Goal: Transaction & Acquisition: Book appointment/travel/reservation

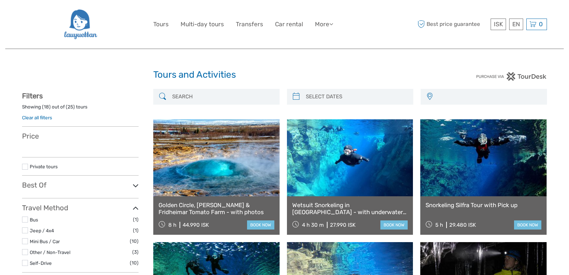
select select
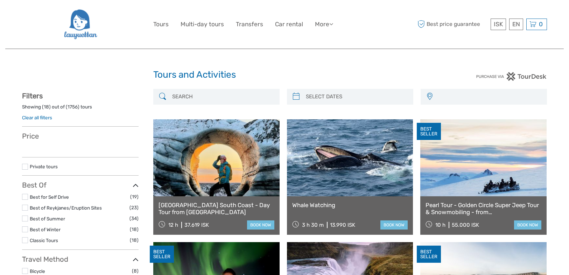
select select
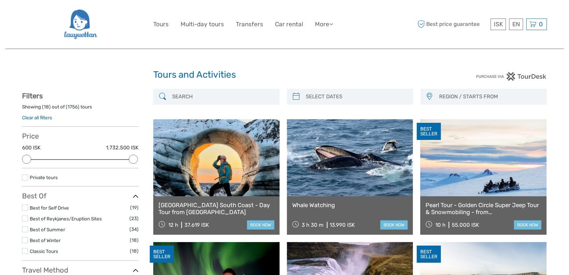
click at [238, 95] on input "search" at bounding box center [222, 97] width 107 height 12
click at [242, 96] on input "search" at bounding box center [222, 97] width 107 height 12
paste input "Jokulsarlon"
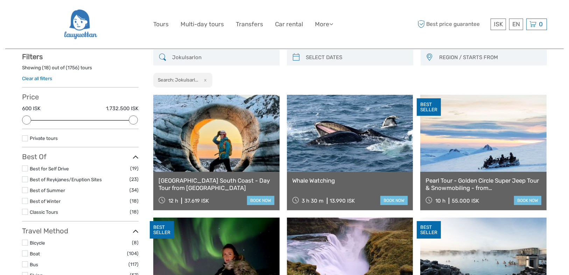
scroll to position [40, 0]
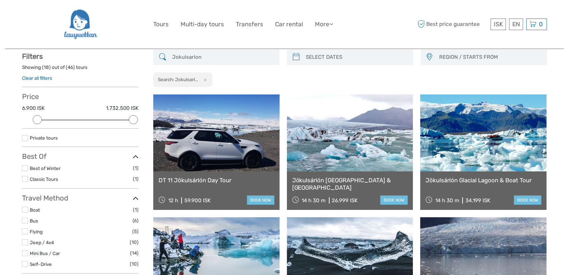
type input "Jokulsarlon"
drag, startPoint x: 286, startPoint y: 179, endPoint x: 316, endPoint y: 187, distance: 30.5
click at [323, 189] on div "Jökulsárlón Glacial Lagoon & Diamond Beach 14 h 30 m 26.999 ISK book now" at bounding box center [350, 190] width 126 height 38
click at [319, 191] on div at bounding box center [319, 191] width 0 height 0
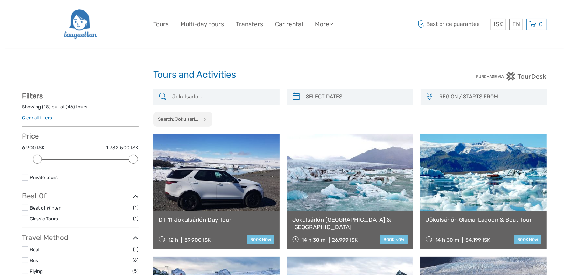
click at [465, 97] on span "REGION / STARTS FROM" at bounding box center [489, 97] width 107 height 12
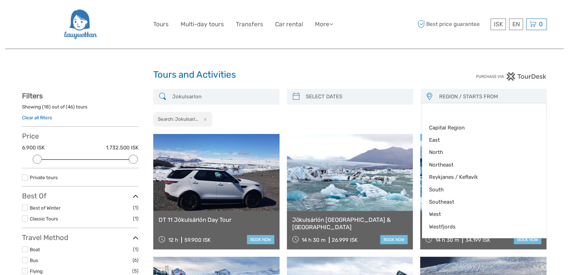
type input "06/09/2025"
click at [367, 94] on input "search" at bounding box center [356, 97] width 107 height 12
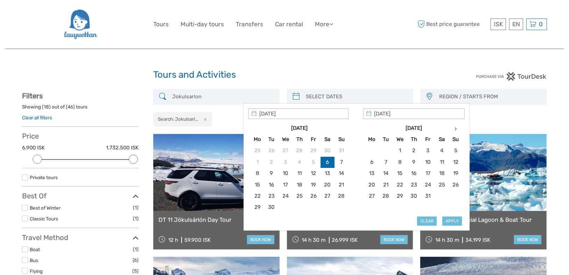
click at [352, 75] on h1 "Tours and Activities" at bounding box center [284, 74] width 262 height 11
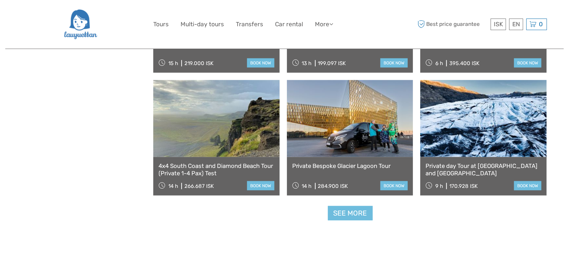
scroll to position [727, 0]
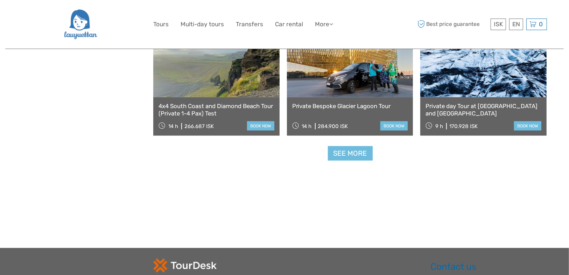
click at [349, 156] on link "See more" at bounding box center [350, 153] width 45 height 14
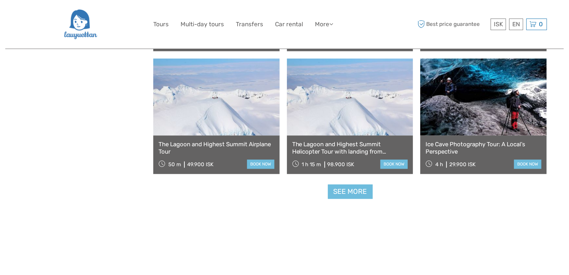
scroll to position [1427, 0]
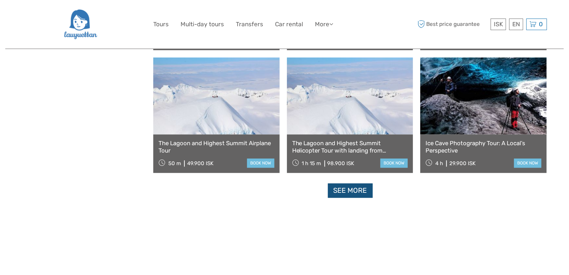
click at [337, 191] on link "See more" at bounding box center [350, 190] width 45 height 14
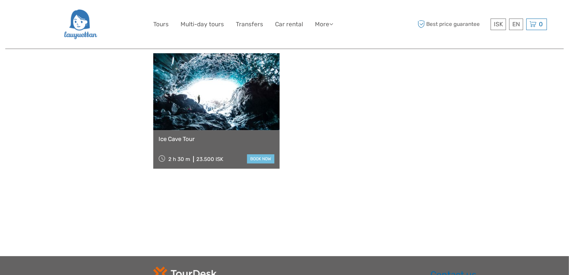
scroll to position [1874, 0]
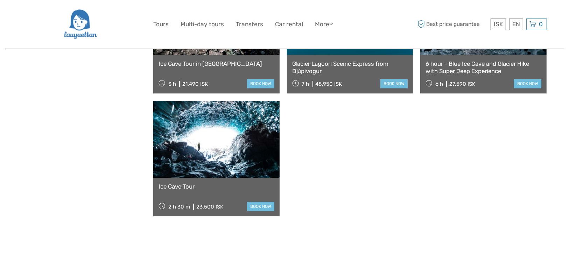
drag, startPoint x: 218, startPoint y: 128, endPoint x: 219, endPoint y: 124, distance: 3.9
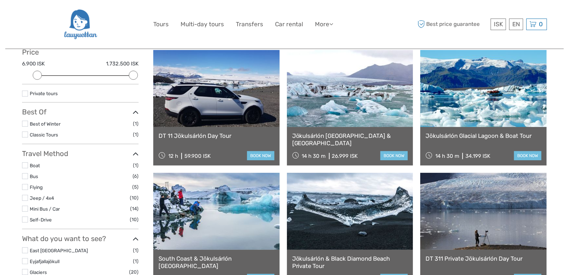
scroll to position [0, 0]
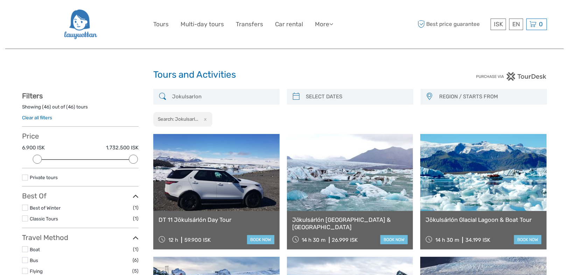
click at [208, 94] on input "Jokulsarlon" at bounding box center [222, 97] width 107 height 12
drag, startPoint x: 210, startPoint y: 96, endPoint x: 151, endPoint y: 92, distance: 58.5
paste input "Inside the Volcano"
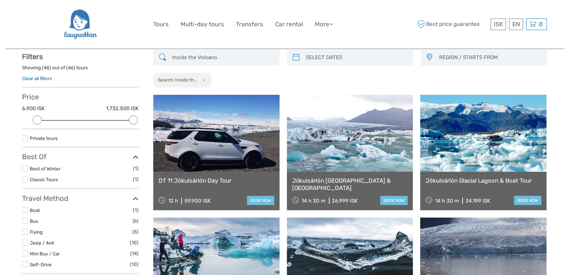
scroll to position [40, 0]
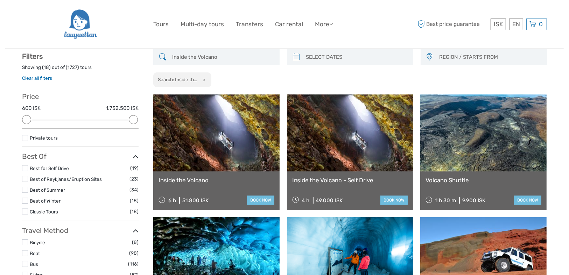
type input "Inside the Volcano"
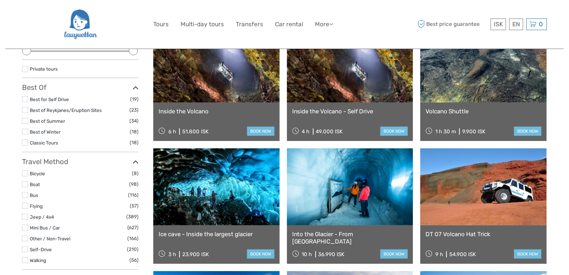
scroll to position [151, 0]
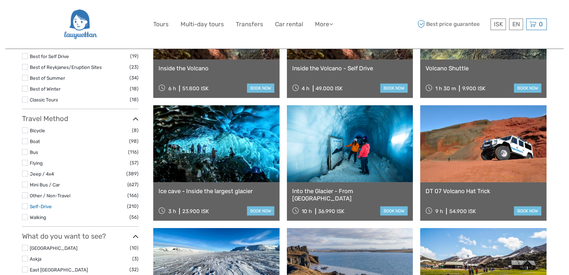
click at [35, 204] on link "Self-Drive" at bounding box center [41, 207] width 22 height 6
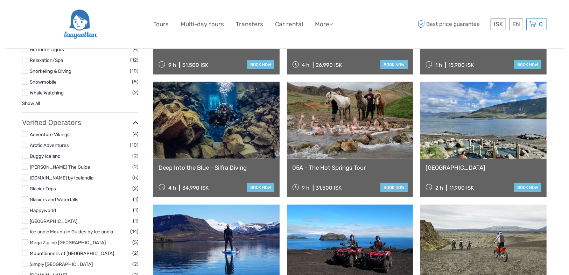
scroll to position [655, 0]
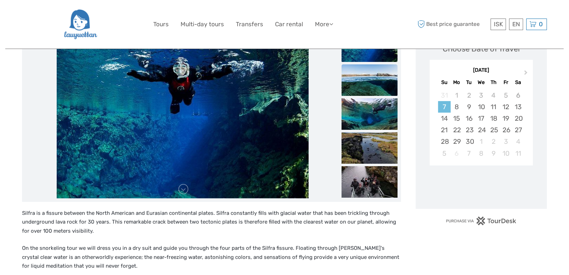
click at [359, 76] on img at bounding box center [369, 79] width 56 height 31
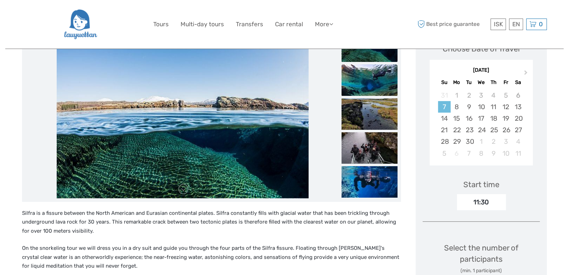
click at [355, 86] on img at bounding box center [369, 79] width 56 height 31
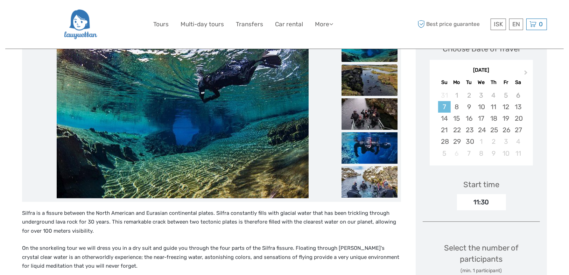
click at [361, 99] on img at bounding box center [369, 113] width 56 height 31
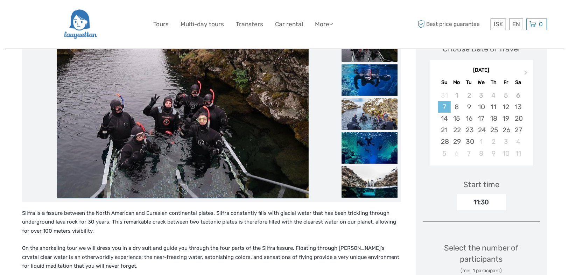
click at [363, 110] on img at bounding box center [369, 113] width 56 height 31
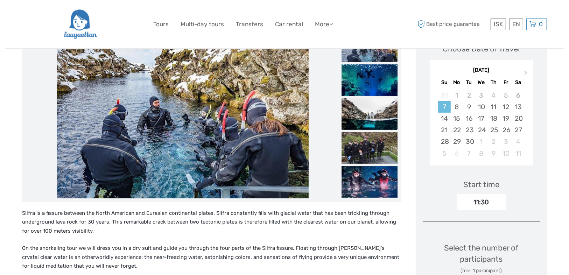
click at [364, 115] on img at bounding box center [369, 113] width 56 height 31
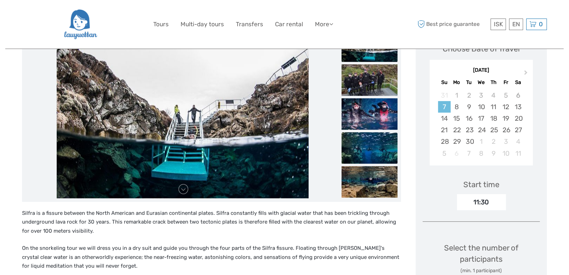
click at [364, 133] on img at bounding box center [369, 147] width 56 height 31
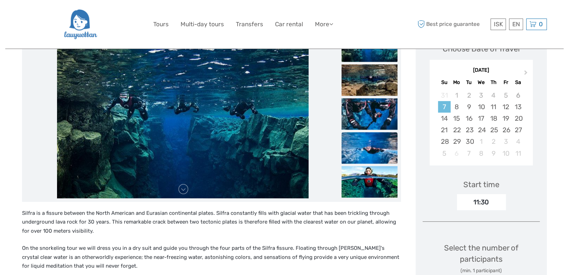
click at [368, 145] on img at bounding box center [369, 147] width 56 height 31
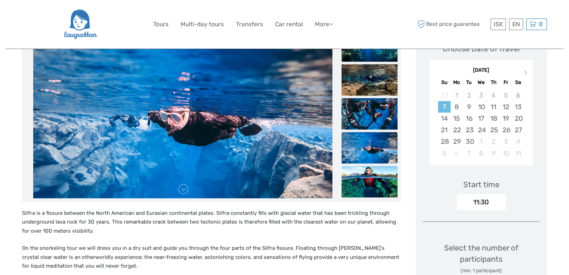
click at [371, 183] on img at bounding box center [369, 181] width 56 height 31
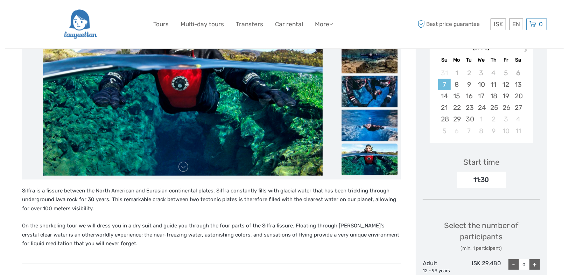
scroll to position [84, 0]
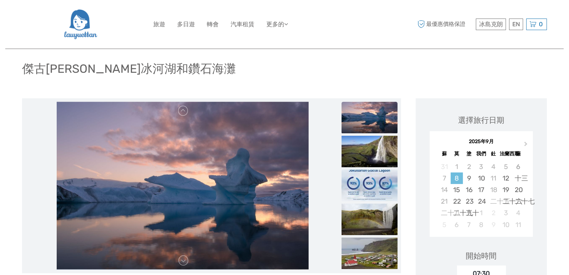
scroll to position [84, 0]
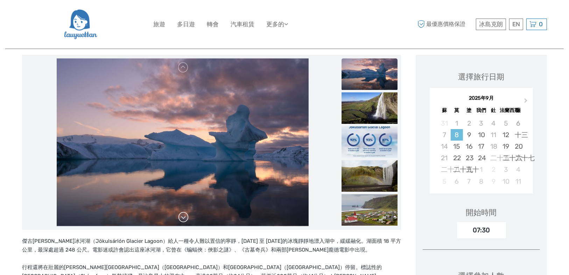
click at [181, 218] on link at bounding box center [183, 217] width 11 height 11
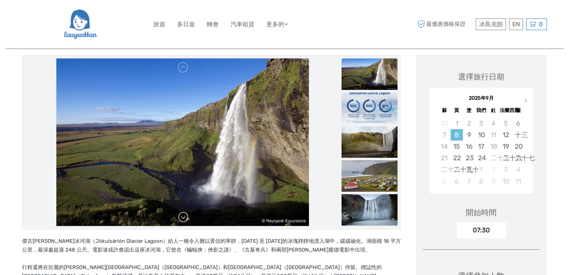
click at [181, 218] on link at bounding box center [183, 217] width 11 height 11
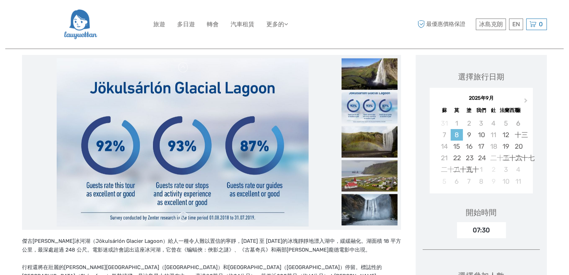
click at [181, 218] on link at bounding box center [183, 217] width 11 height 11
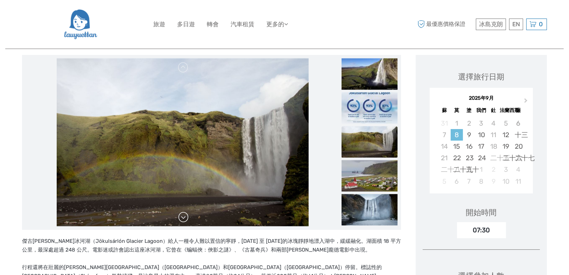
click at [181, 218] on link at bounding box center [183, 217] width 11 height 11
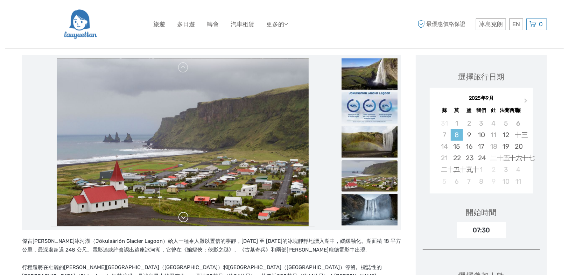
click at [181, 218] on link at bounding box center [183, 217] width 11 height 11
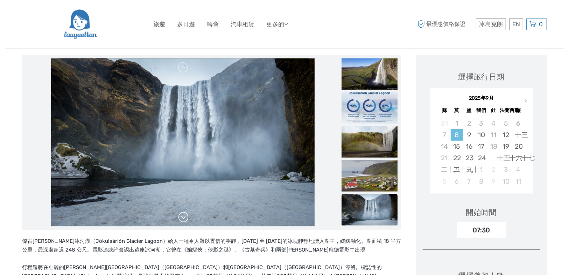
click at [181, 218] on link at bounding box center [183, 217] width 11 height 11
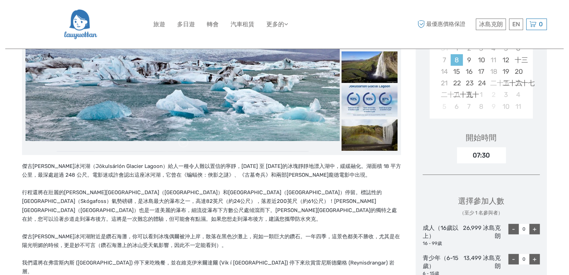
scroll to position [196, 0]
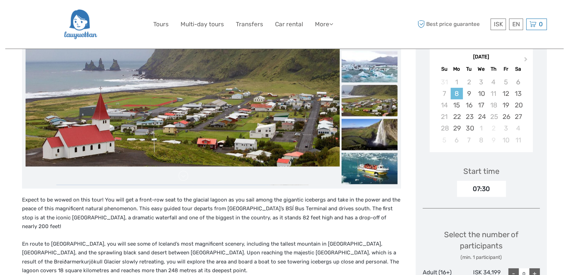
scroll to position [252, 0]
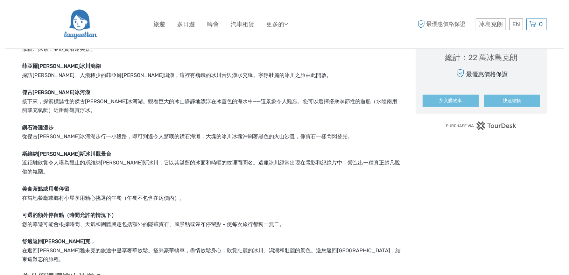
scroll to position [420, 0]
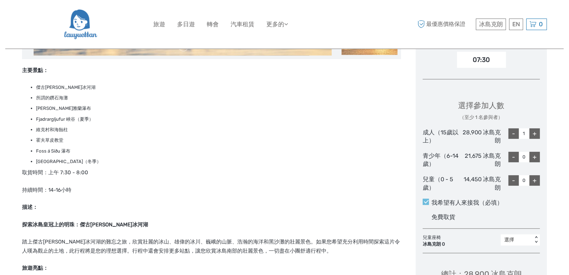
scroll to position [252, 0]
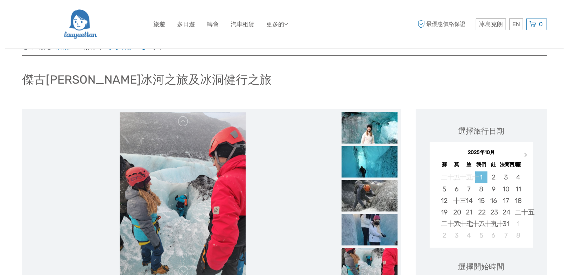
scroll to position [28, 0]
click at [510, 178] on div "3" at bounding box center [505, 178] width 12 height 12
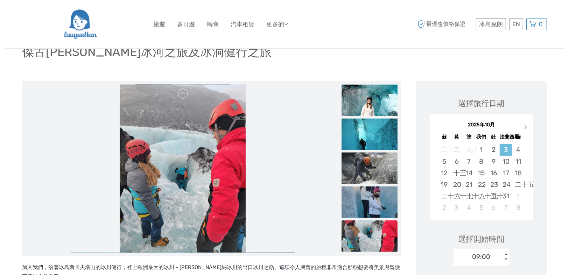
scroll to position [0, 0]
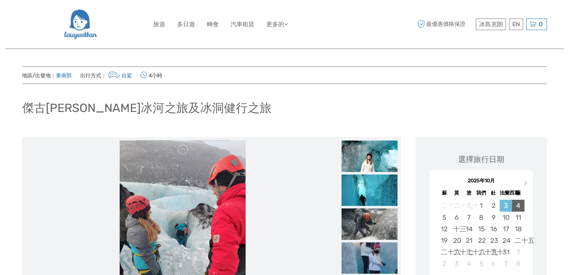
click at [518, 207] on font "4" at bounding box center [518, 205] width 4 height 8
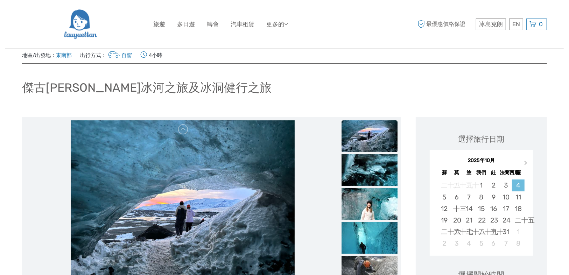
scroll to position [56, 0]
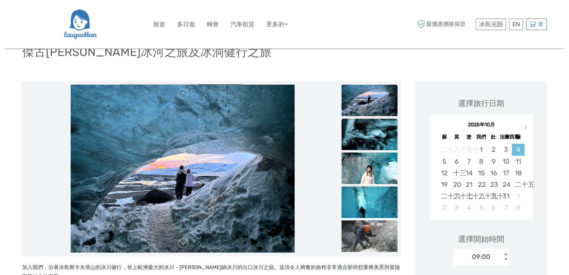
click at [374, 126] on img at bounding box center [369, 134] width 56 height 31
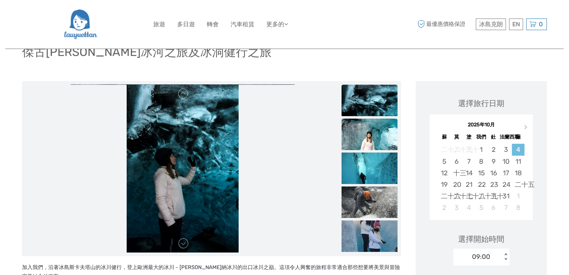
click at [375, 134] on img at bounding box center [369, 134] width 56 height 31
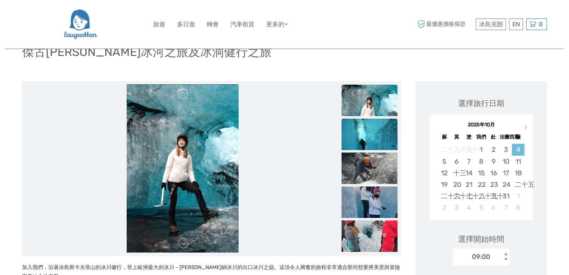
click at [374, 148] on img at bounding box center [369, 134] width 56 height 31
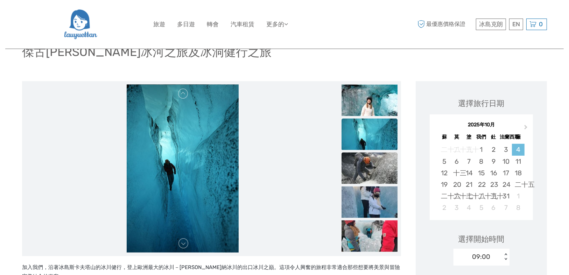
click at [378, 176] on img at bounding box center [369, 167] width 56 height 31
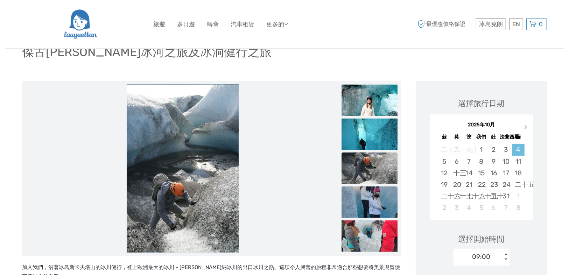
click at [383, 202] on img at bounding box center [369, 201] width 56 height 31
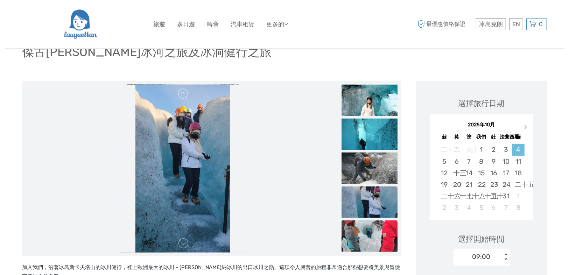
click at [381, 235] on img at bounding box center [369, 235] width 56 height 31
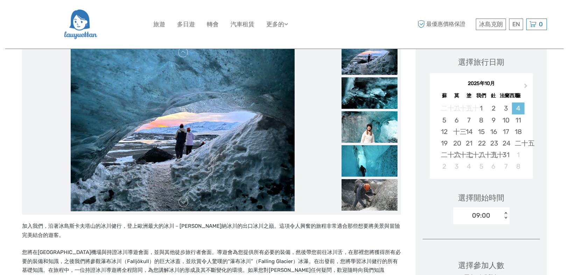
scroll to position [0, 0]
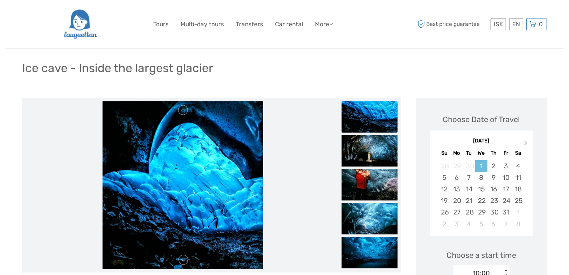
scroll to position [28, 0]
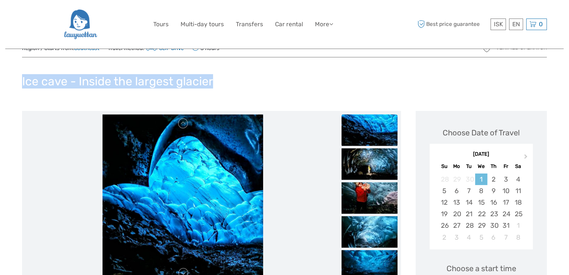
drag, startPoint x: 234, startPoint y: 84, endPoint x: 16, endPoint y: 74, distance: 218.5
click at [11, 64] on div at bounding box center [11, 64] width 0 height 0
click at [243, 93] on div "Ice cave - Inside the largest glacier" at bounding box center [284, 84] width 525 height 26
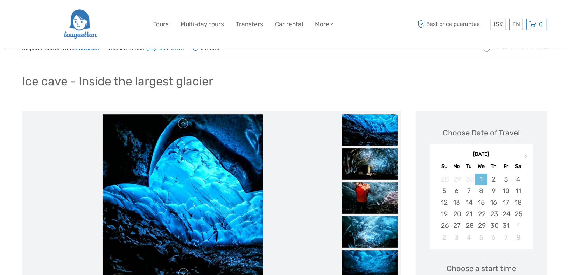
scroll to position [84, 0]
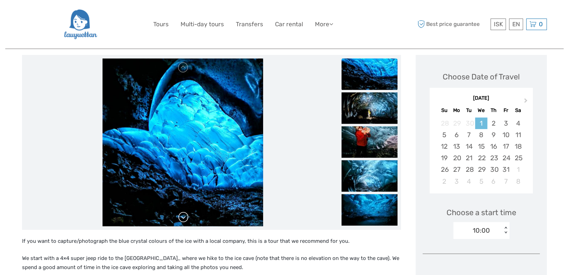
click at [184, 217] on link at bounding box center [183, 217] width 11 height 11
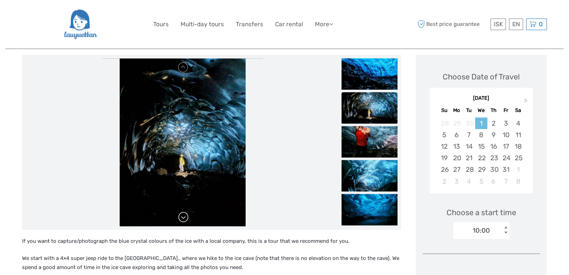
click at [184, 217] on link at bounding box center [183, 217] width 11 height 11
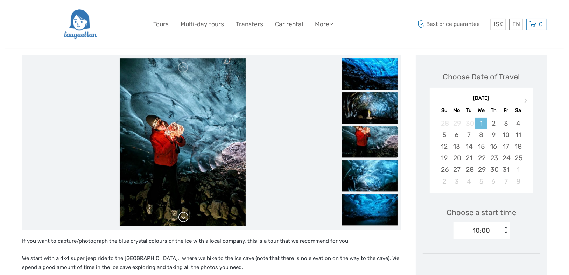
click at [184, 217] on link at bounding box center [183, 217] width 11 height 11
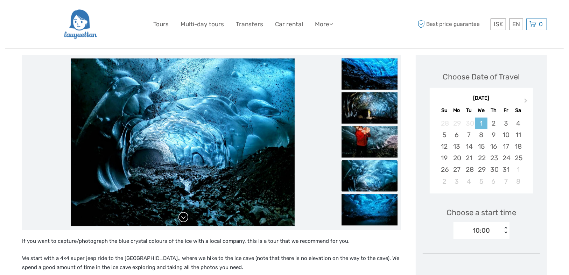
click at [183, 217] on link at bounding box center [183, 217] width 11 height 11
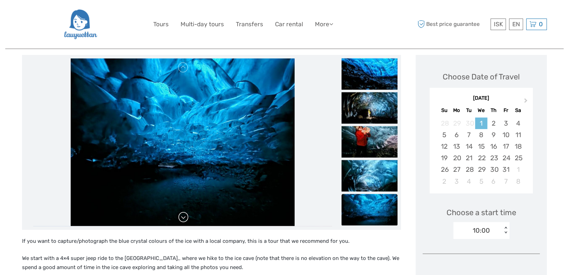
click at [183, 217] on link at bounding box center [183, 217] width 11 height 11
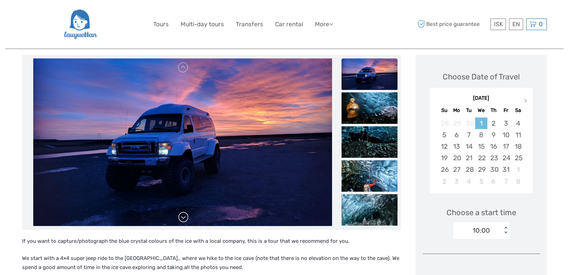
click at [183, 217] on link at bounding box center [183, 217] width 11 height 11
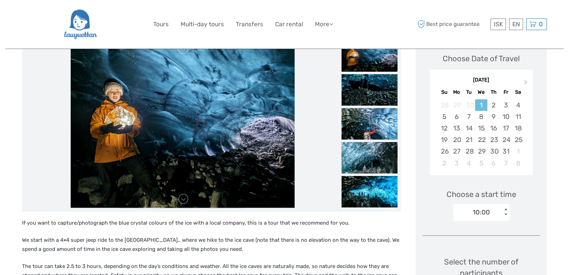
scroll to position [112, 0]
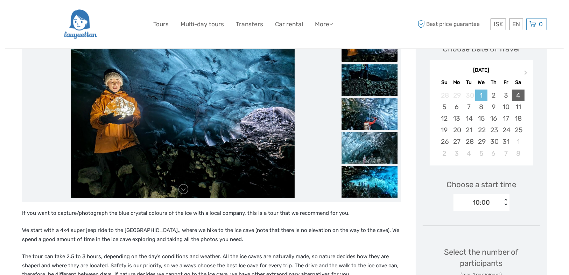
click at [515, 95] on div "4" at bounding box center [518, 96] width 12 height 12
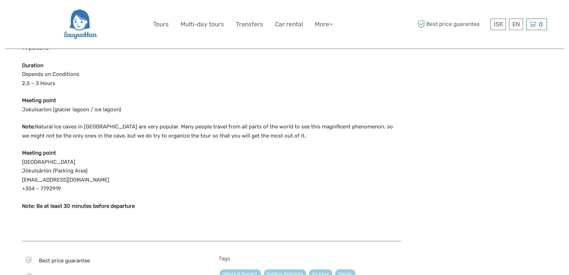
scroll to position [587, 0]
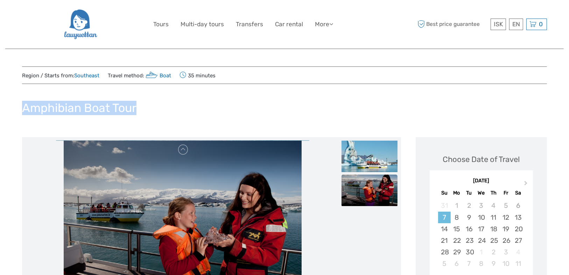
drag, startPoint x: 98, startPoint y: 107, endPoint x: 20, endPoint y: 102, distance: 77.8
click at [15, 91] on div at bounding box center [15, 91] width 0 height 0
click at [219, 106] on div "Amphibian Boat Tour" at bounding box center [284, 111] width 525 height 26
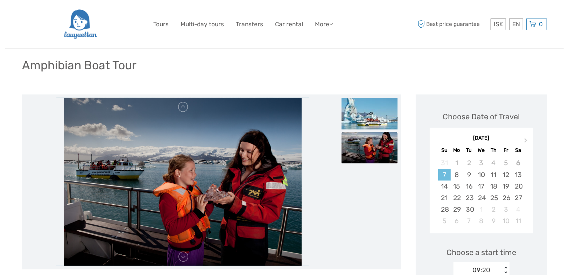
scroll to position [84, 0]
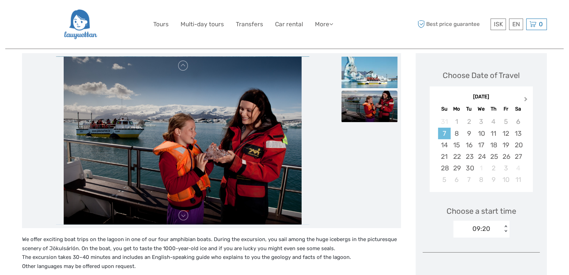
click at [526, 98] on span "Next Month" at bounding box center [526, 100] width 0 height 10
click at [517, 121] on div "4" at bounding box center [518, 122] width 12 height 12
click at [441, 132] on div "5" at bounding box center [444, 134] width 12 height 12
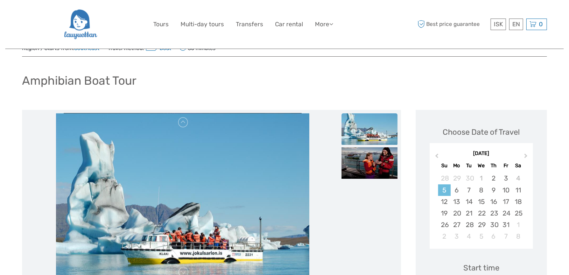
scroll to position [0, 0]
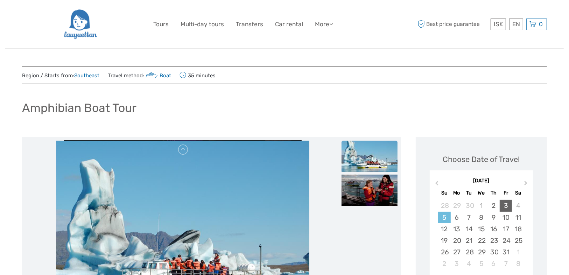
click at [507, 201] on div "3" at bounding box center [505, 206] width 12 height 12
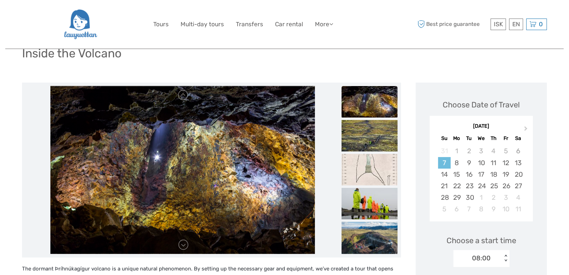
scroll to position [56, 0]
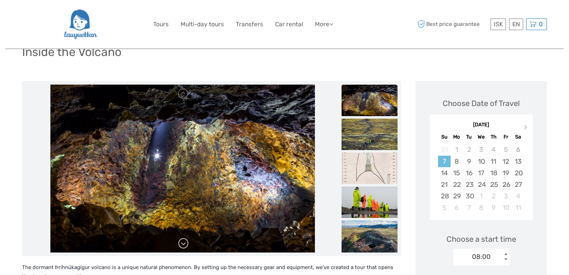
click at [181, 244] on link at bounding box center [183, 243] width 11 height 11
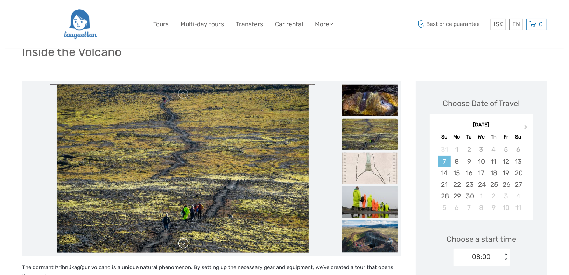
click at [181, 244] on link at bounding box center [183, 243] width 11 height 11
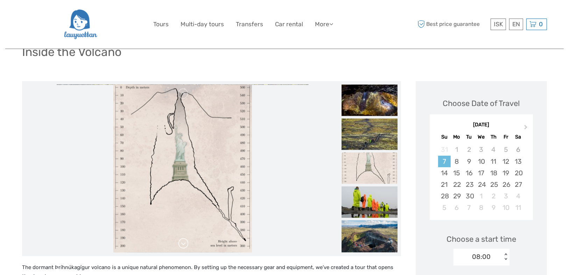
click at [182, 244] on link at bounding box center [183, 243] width 11 height 11
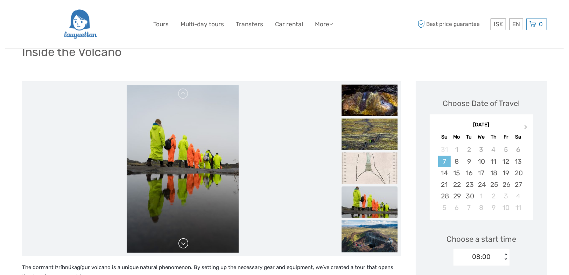
click at [182, 244] on link at bounding box center [183, 243] width 11 height 11
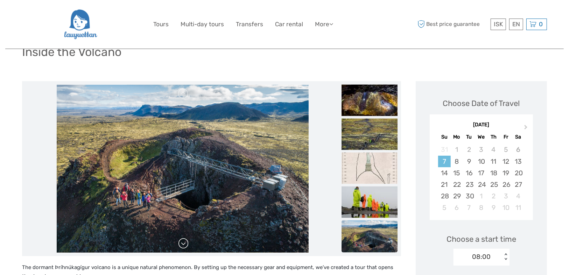
click at [182, 244] on link at bounding box center [183, 243] width 11 height 11
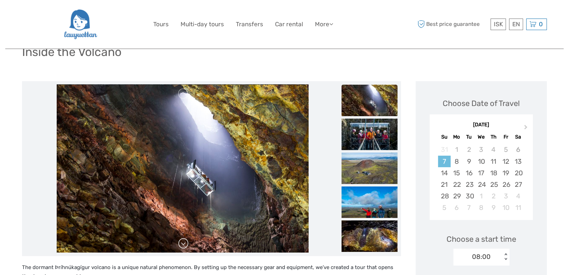
click at [182, 244] on link at bounding box center [183, 243] width 11 height 11
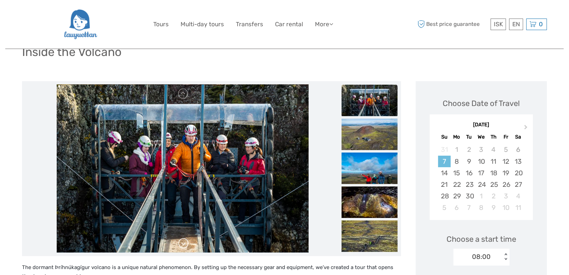
click at [182, 244] on link at bounding box center [183, 243] width 11 height 11
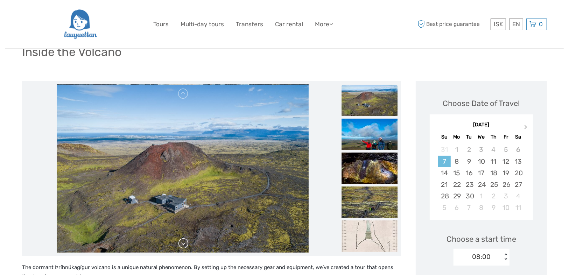
click at [182, 244] on link at bounding box center [183, 243] width 11 height 11
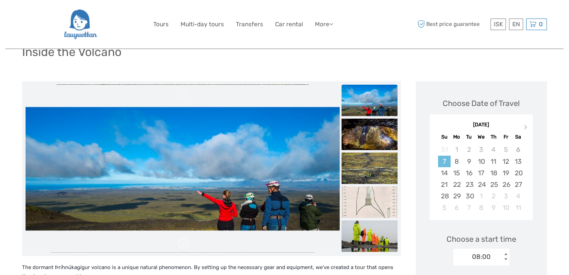
click at [182, 244] on link at bounding box center [183, 243] width 11 height 11
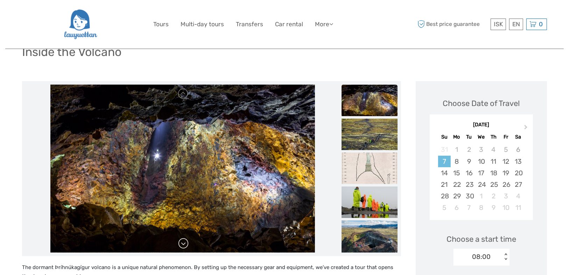
click at [182, 244] on link at bounding box center [183, 243] width 11 height 11
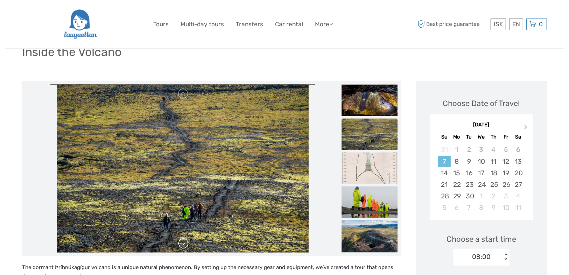
click at [182, 244] on link at bounding box center [183, 243] width 11 height 11
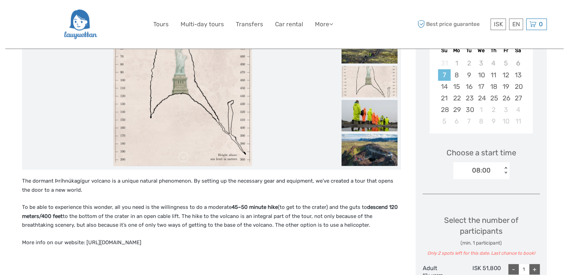
scroll to position [112, 0]
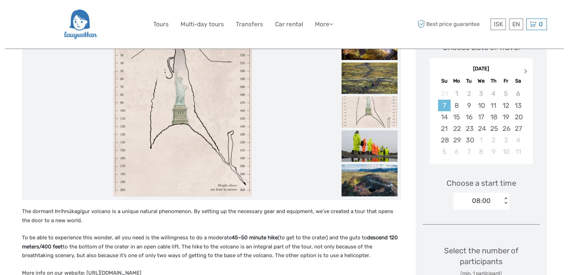
click at [526, 72] on span "Next Month" at bounding box center [526, 72] width 0 height 10
click at [508, 97] on div "3" at bounding box center [505, 94] width 12 height 12
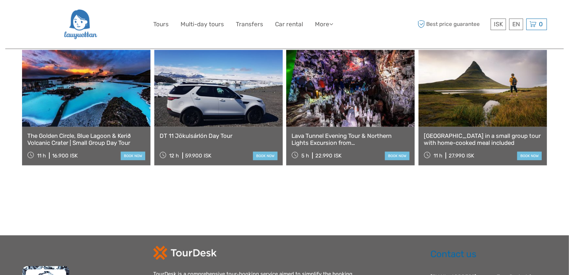
scroll to position [895, 0]
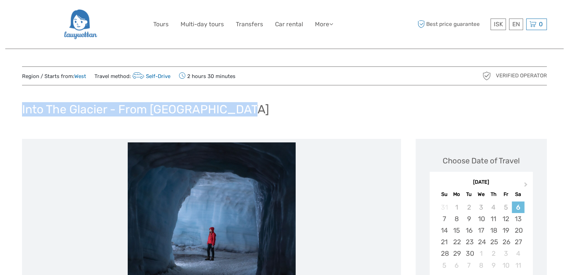
drag, startPoint x: 266, startPoint y: 112, endPoint x: 21, endPoint y: 99, distance: 245.5
click at [16, 92] on div at bounding box center [16, 92] width 0 height 0
